Goal: Use online tool/utility: Utilize a website feature to perform a specific function

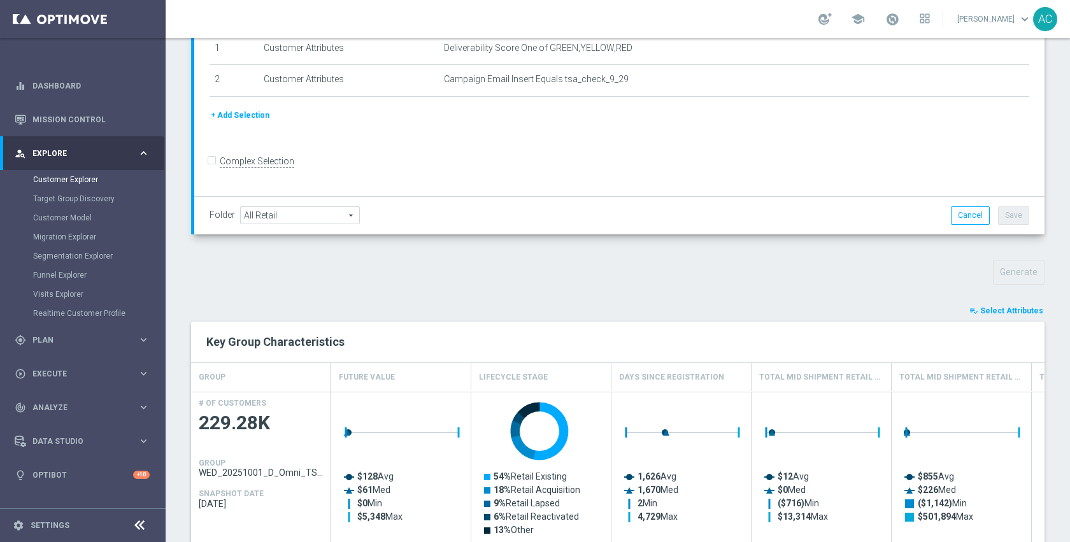
scroll to position [250, 0]
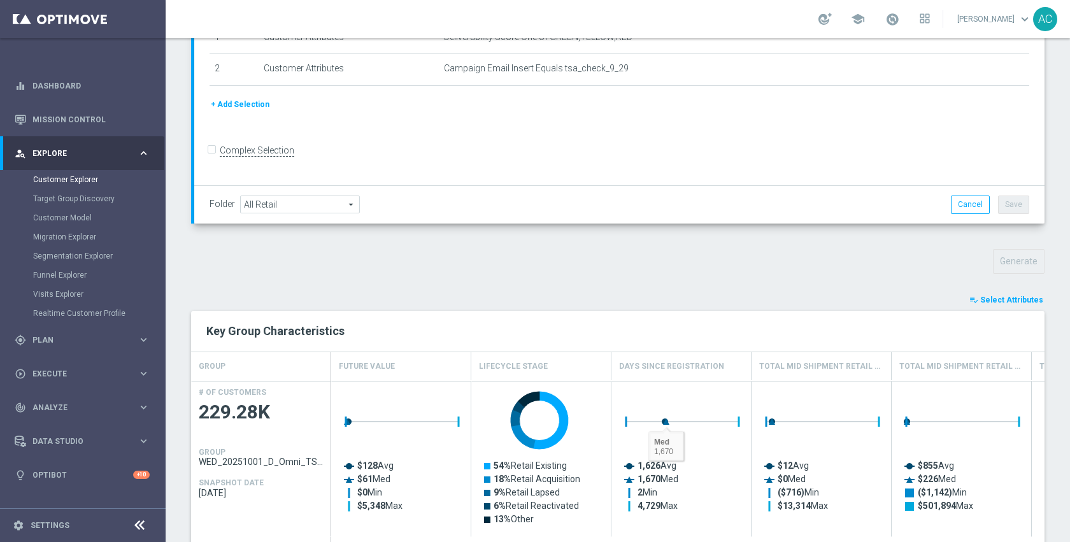
click at [989, 306] on button "playlist_add_check Select Attributes" at bounding box center [1006, 300] width 76 height 14
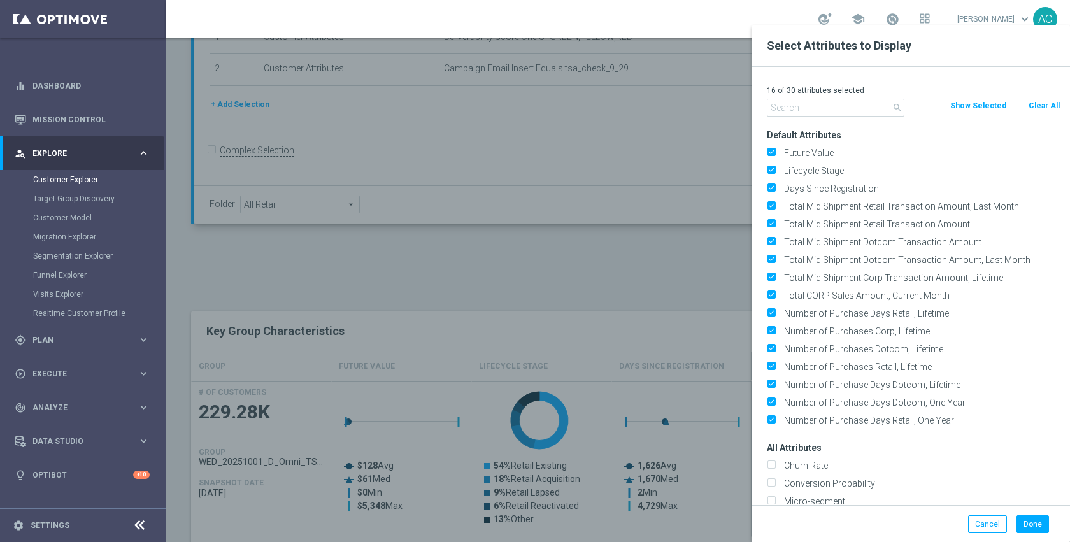
click at [1035, 108] on button "Clear All" at bounding box center [1044, 106] width 34 height 14
checkbox input "false"
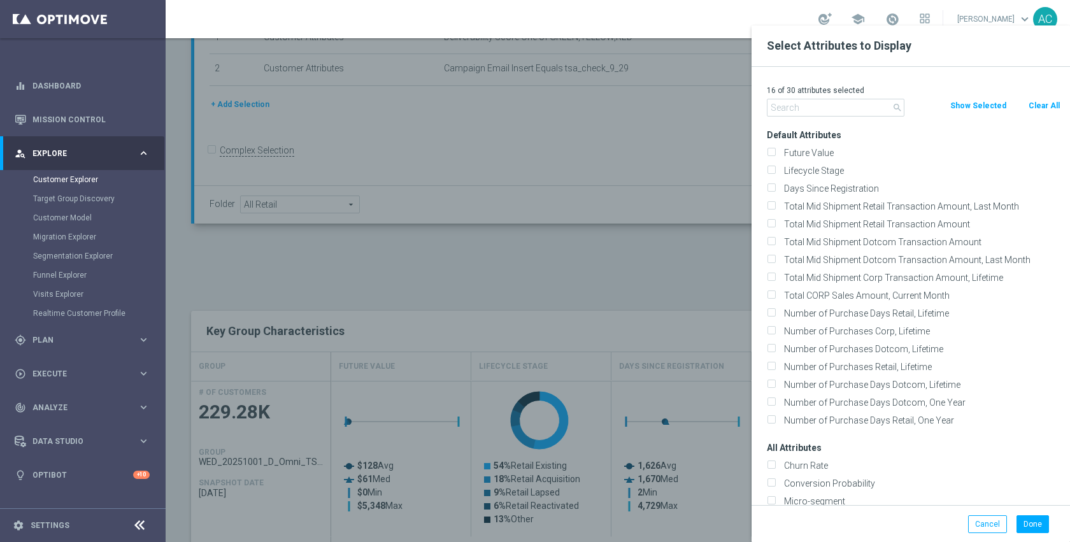
checkbox input "false"
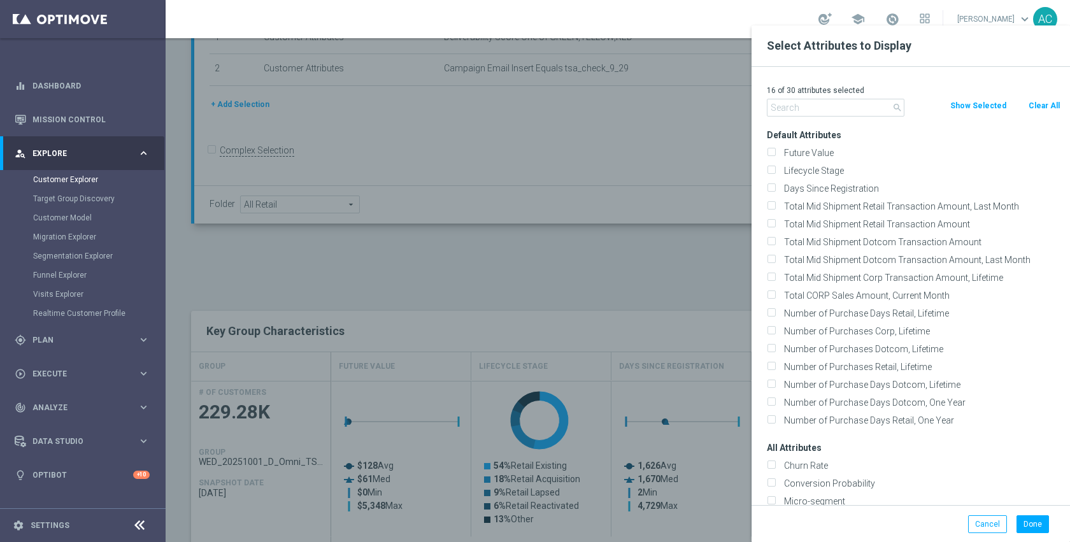
checkbox input "false"
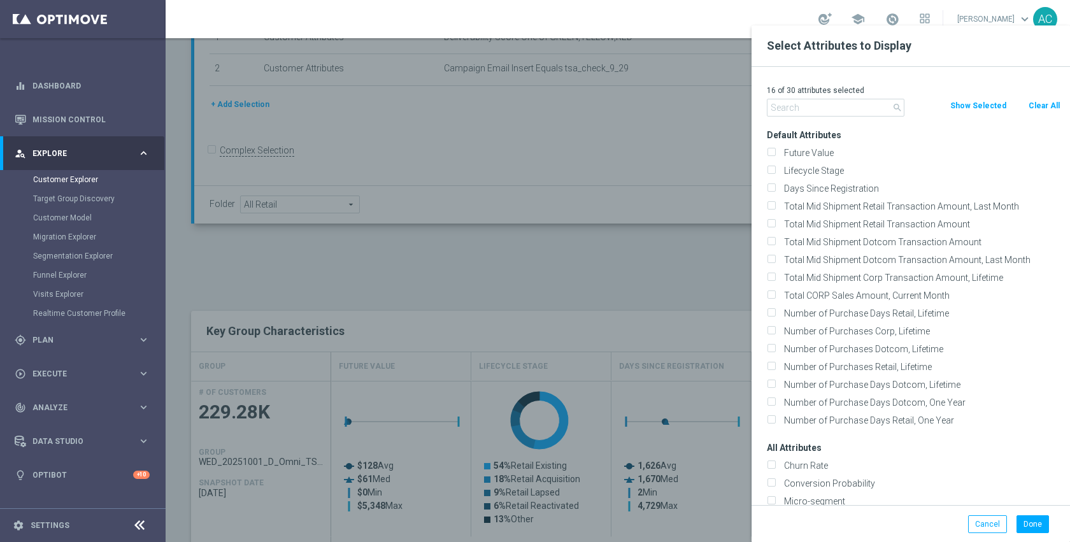
checkbox input "false"
click at [847, 106] on input "text" at bounding box center [836, 108] width 138 height 18
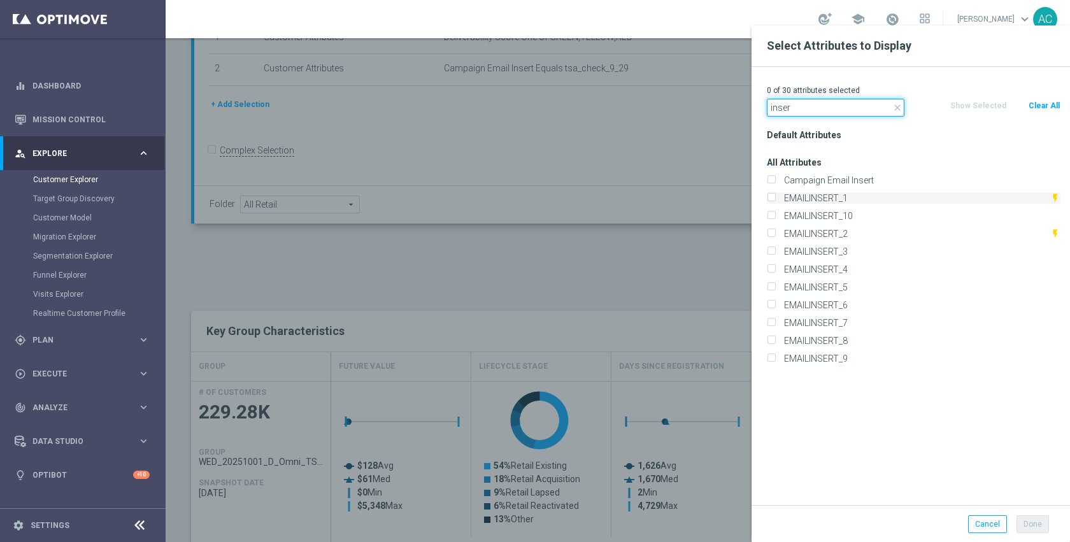
type input "inser"
click at [842, 199] on label "EMAILINSERT_1" at bounding box center [914, 197] width 271 height 11
click at [775, 199] on input "EMAILINSERT_1" at bounding box center [771, 199] width 8 height 8
checkbox input "true"
click at [839, 231] on label "EMAILINSERT_2" at bounding box center [914, 233] width 271 height 11
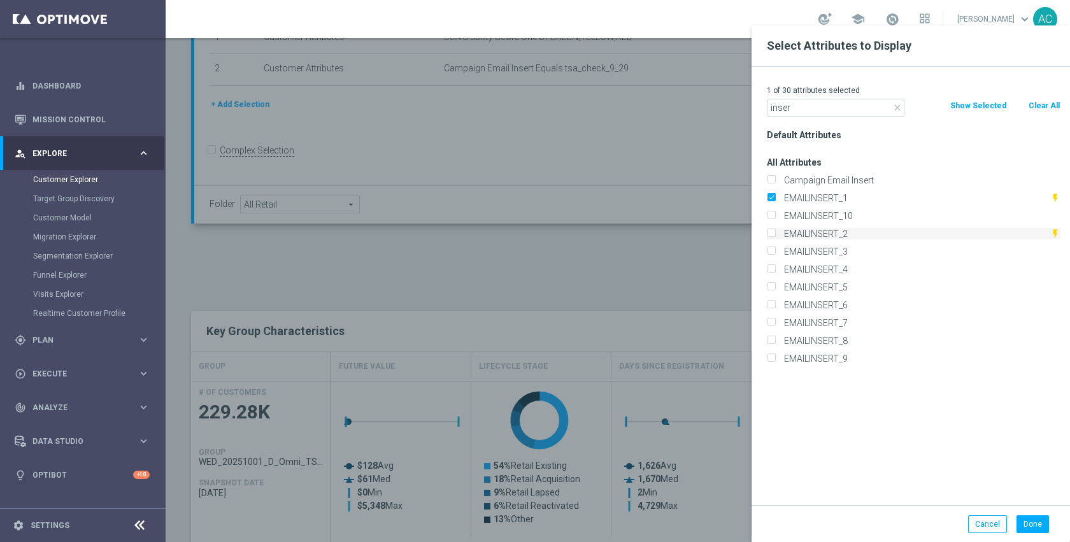
click at [775, 231] on input "EMAILINSERT_2" at bounding box center [771, 235] width 8 height 8
checkbox input "true"
click at [840, 252] on label "EMAILINSERT_3" at bounding box center [919, 251] width 281 height 11
click at [775, 252] on input "EMAILINSERT_3" at bounding box center [771, 253] width 8 height 8
checkbox input "true"
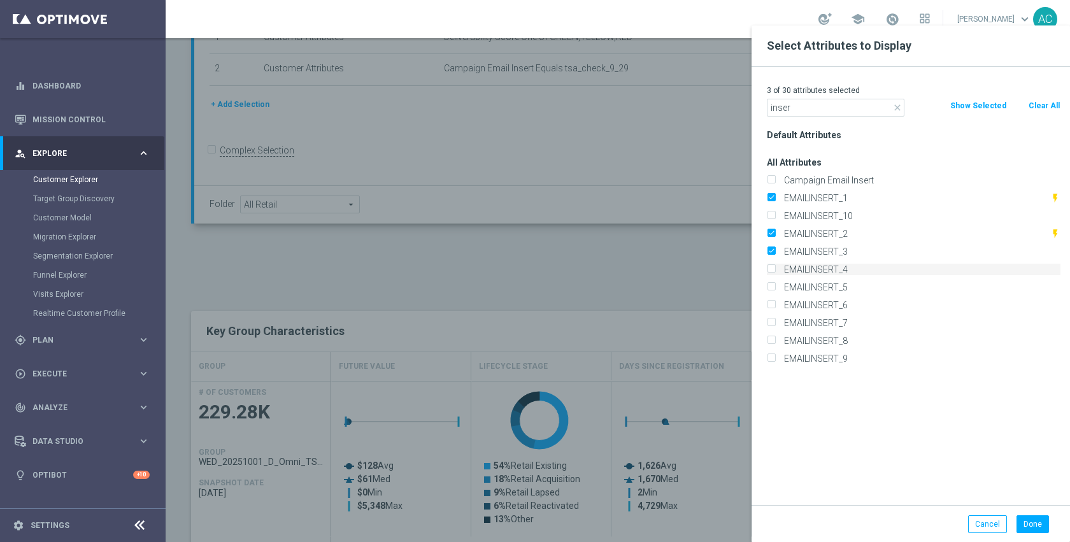
click at [840, 270] on label "EMAILINSERT_4" at bounding box center [919, 269] width 281 height 11
click at [775, 270] on input "EMAILINSERT_4" at bounding box center [771, 271] width 8 height 8
checkbox input "true"
click at [1026, 520] on button "Done" at bounding box center [1032, 524] width 32 height 18
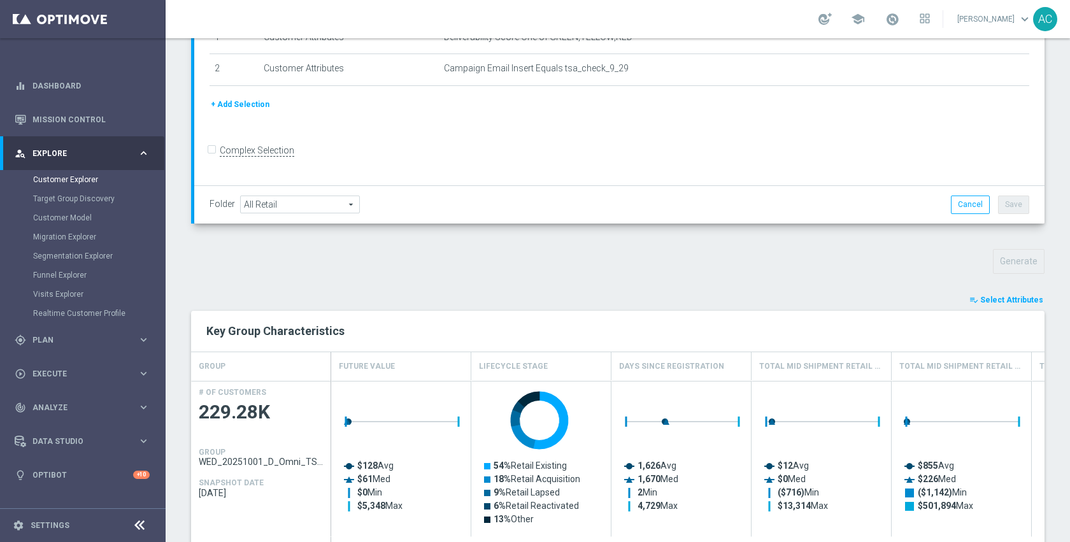
type input "Search"
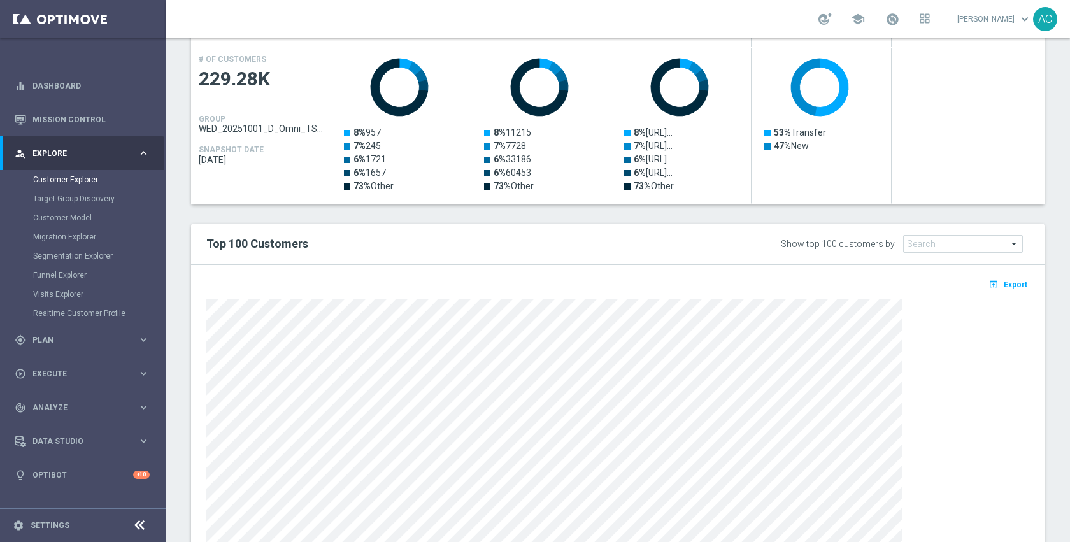
scroll to position [584, 0]
